Goal: Find specific page/section: Find specific page/section

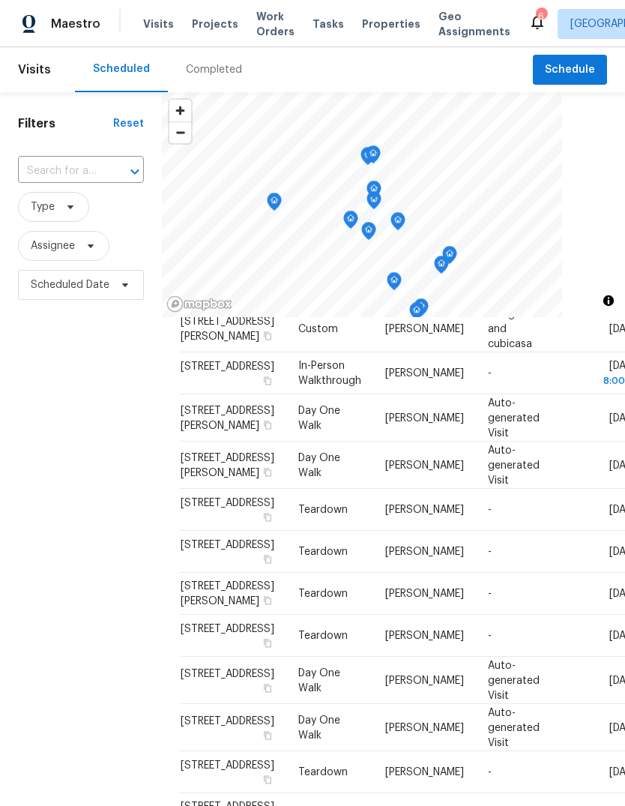
click at [379, 26] on span "Properties" at bounding box center [391, 23] width 58 height 15
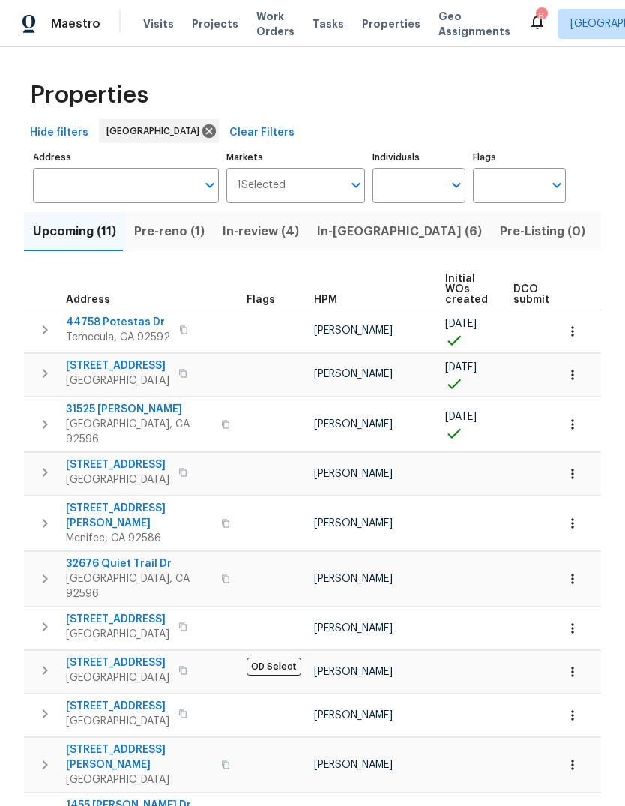
click at [151, 18] on span "Visits" at bounding box center [158, 23] width 31 height 15
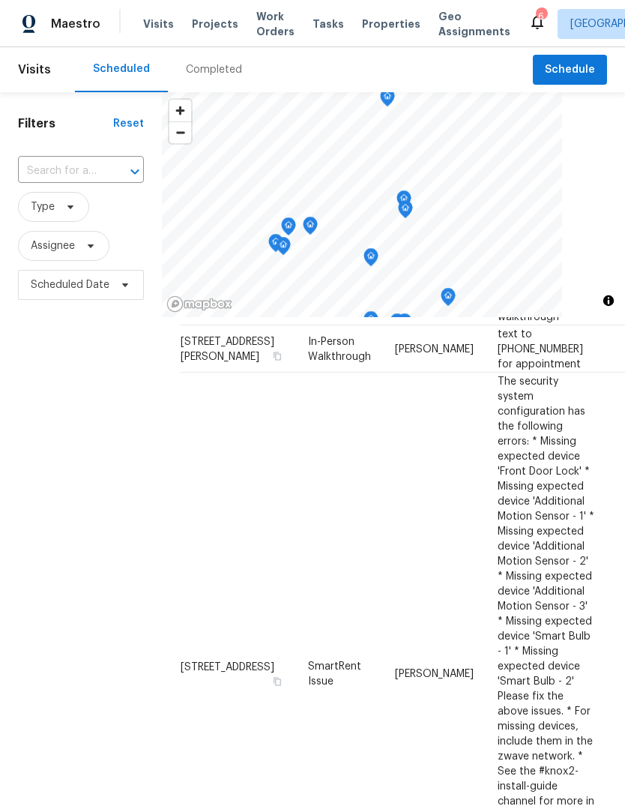
scroll to position [480, 0]
